Goal: Task Accomplishment & Management: Complete application form

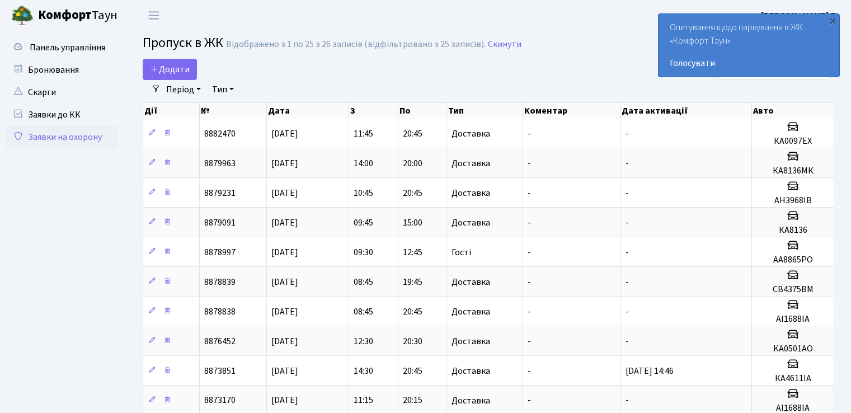
select select "25"
click at [157, 69] on icon at bounding box center [154, 68] width 9 height 9
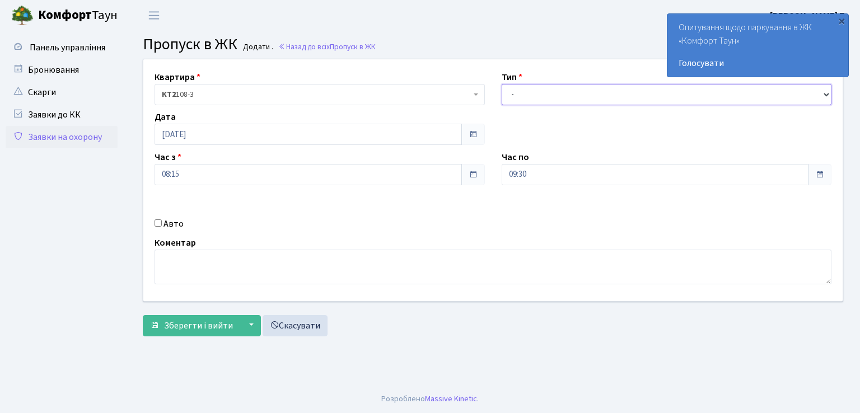
click at [552, 98] on select "- Доставка Таксі Гості Сервіс" at bounding box center [666, 94] width 330 height 21
select select "1"
click at [501, 84] on select "- Доставка Таксі Гості Сервіс" at bounding box center [666, 94] width 330 height 21
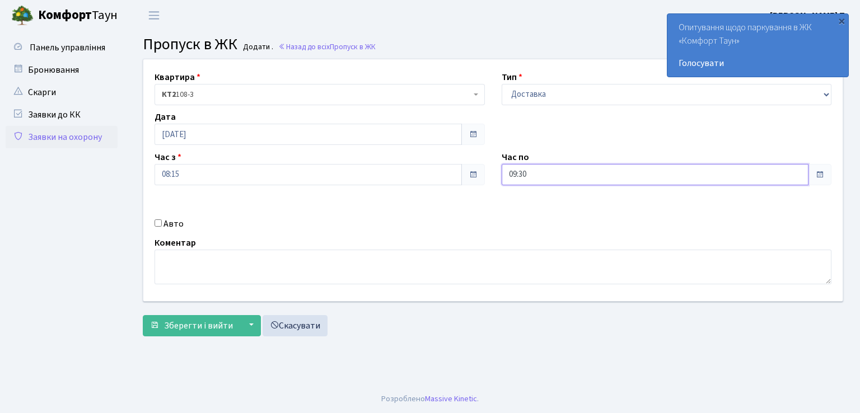
click at [515, 174] on input "09:30" at bounding box center [654, 174] width 307 height 21
type input "20:30"
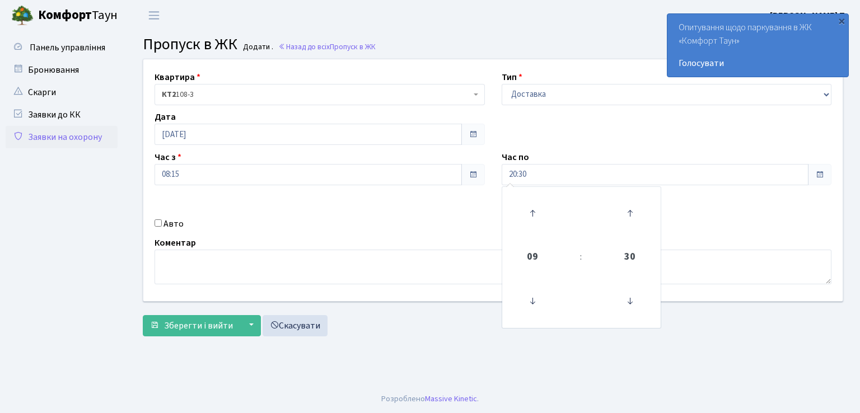
click at [158, 226] on input "Авто" at bounding box center [157, 222] width 7 height 7
checkbox input "true"
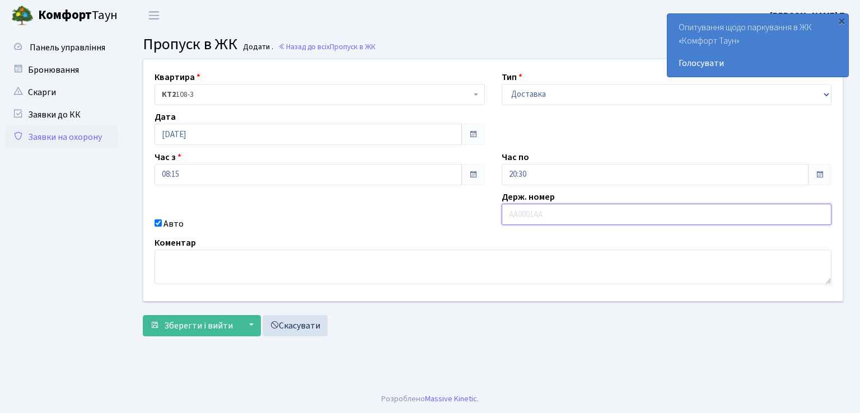
click at [552, 220] on input "text" at bounding box center [666, 214] width 330 height 21
type input "АІ1688ІА"
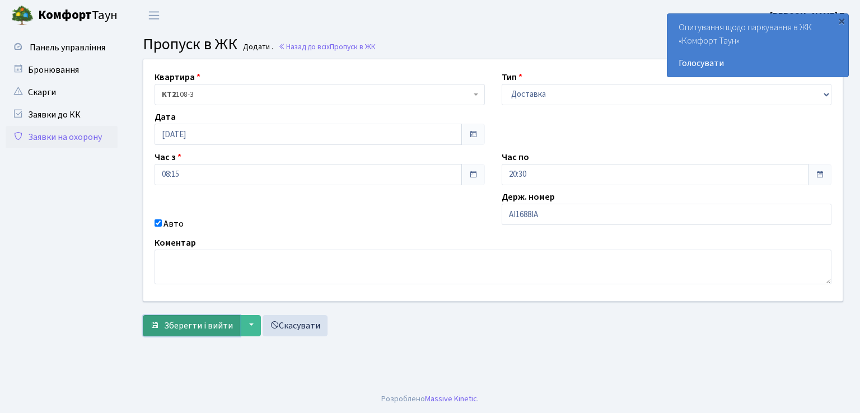
click at [199, 323] on span "Зберегти і вийти" at bounding box center [198, 326] width 69 height 12
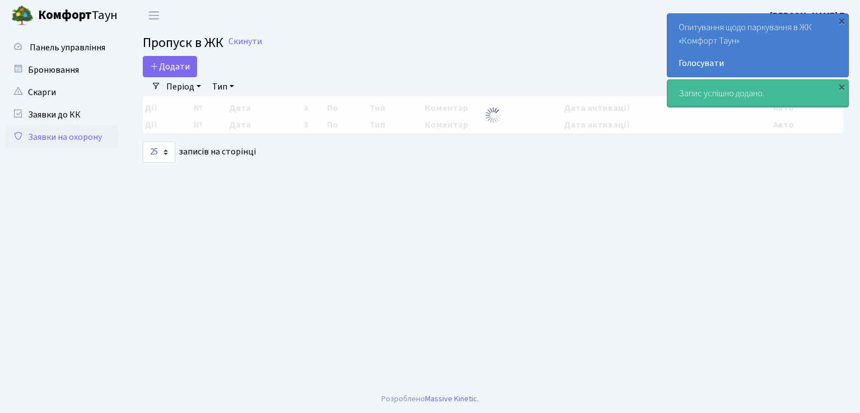
select select "25"
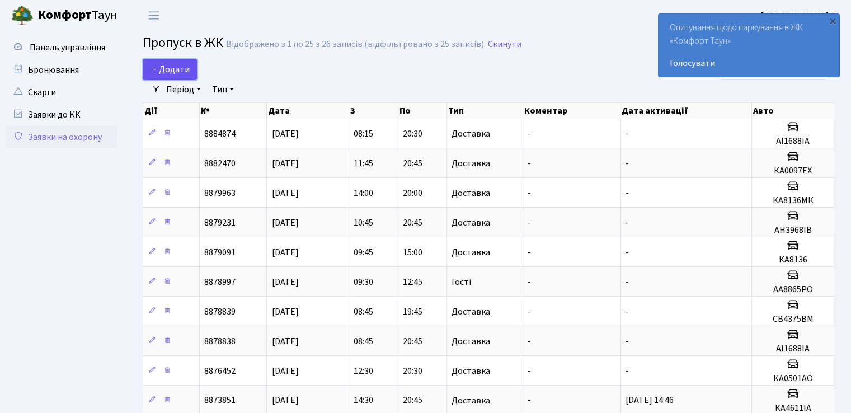
click at [156, 69] on icon at bounding box center [154, 68] width 9 height 9
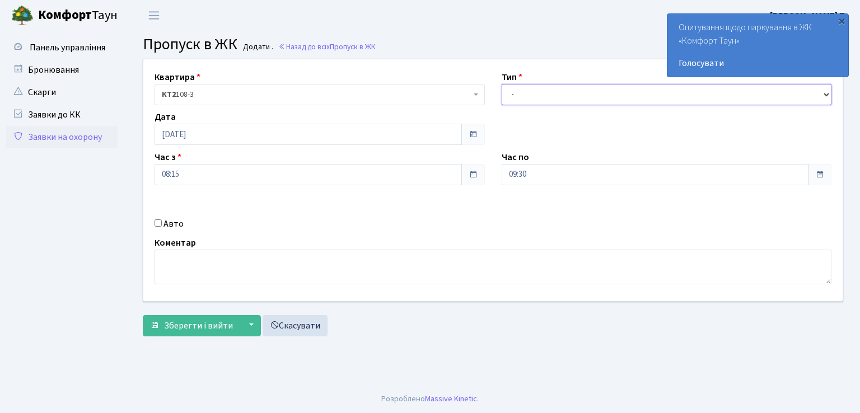
click at [580, 94] on select "- Доставка Таксі Гості Сервіс" at bounding box center [666, 94] width 330 height 21
select select "1"
click at [501, 84] on select "- Доставка Таксі Гості Сервіс" at bounding box center [666, 94] width 330 height 21
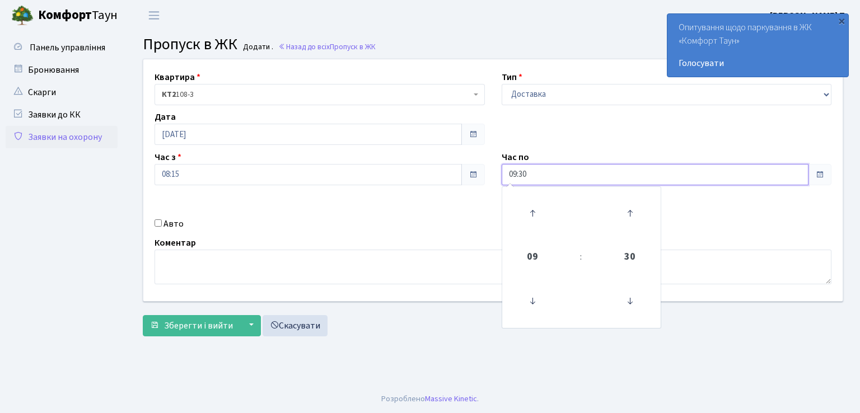
click at [515, 173] on input "09:30" at bounding box center [654, 174] width 307 height 21
type input "20:30"
click at [159, 224] on input "Авто" at bounding box center [157, 222] width 7 height 7
checkbox input "true"
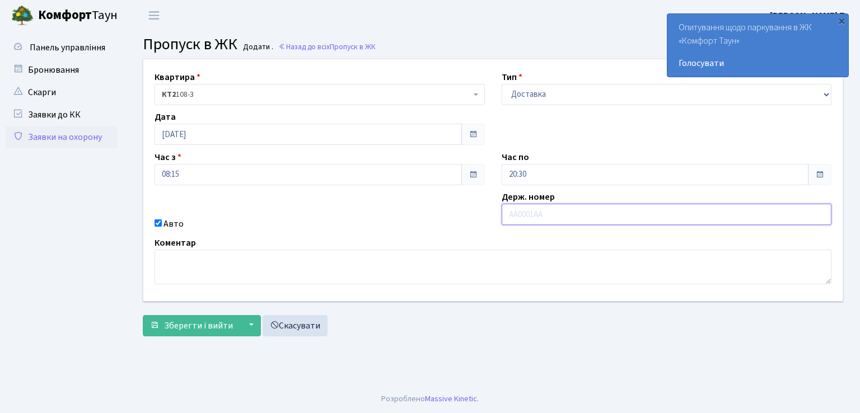
click at [596, 214] on input "text" at bounding box center [666, 214] width 330 height 21
type input "СВ4375ВМ"
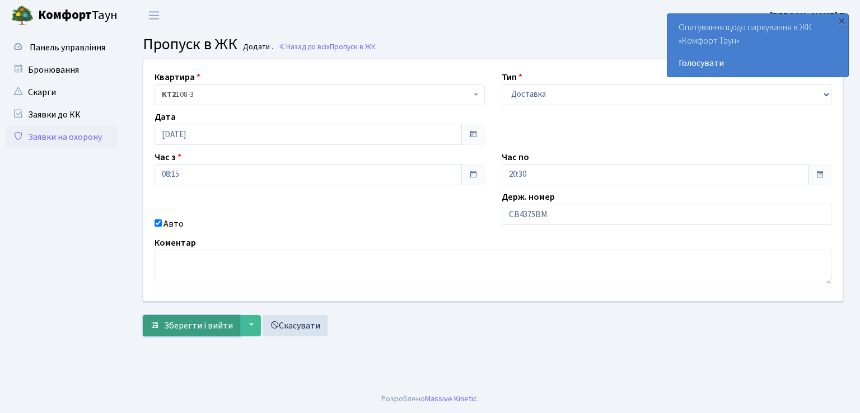
click at [212, 324] on span "Зберегти і вийти" at bounding box center [198, 326] width 69 height 12
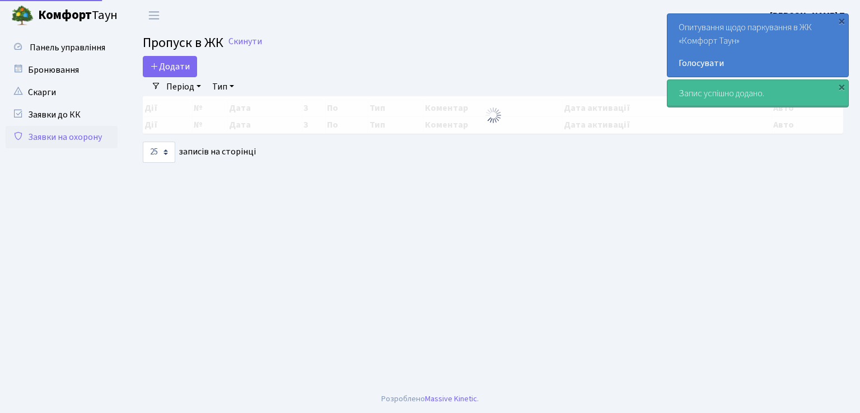
select select "25"
